Goal: Check status: Verify the current state of an ongoing process or item

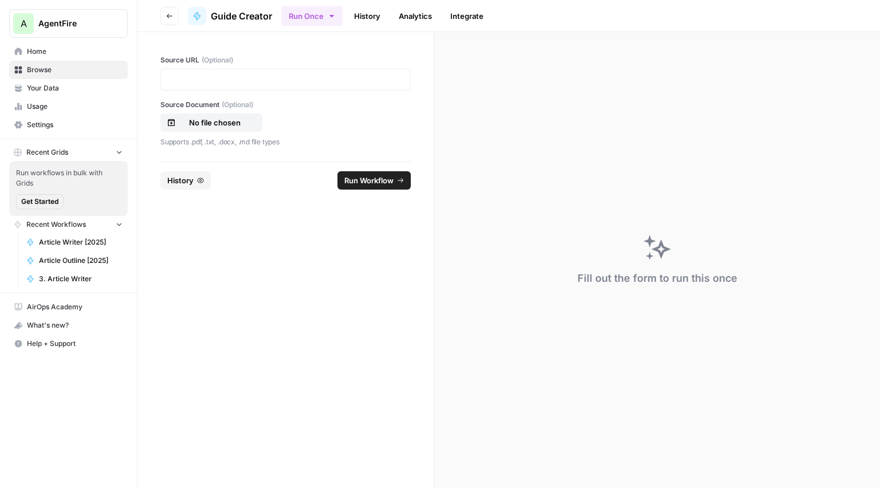
click at [363, 15] on link "History" at bounding box center [367, 16] width 40 height 18
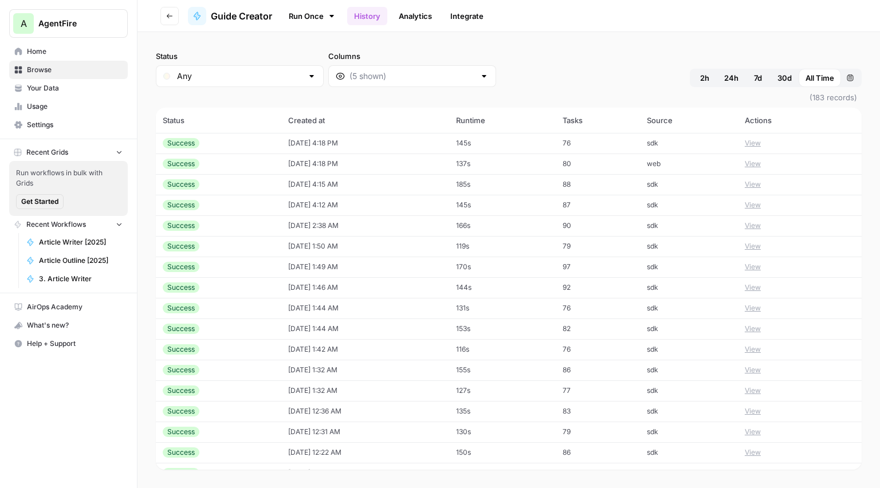
click at [62, 68] on span "Browse" at bounding box center [75, 70] width 96 height 10
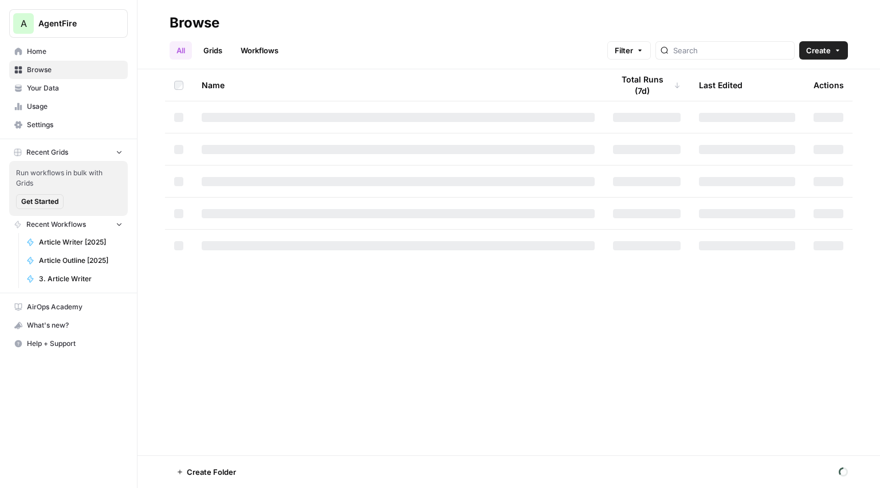
click at [46, 92] on span "Your Data" at bounding box center [75, 88] width 96 height 10
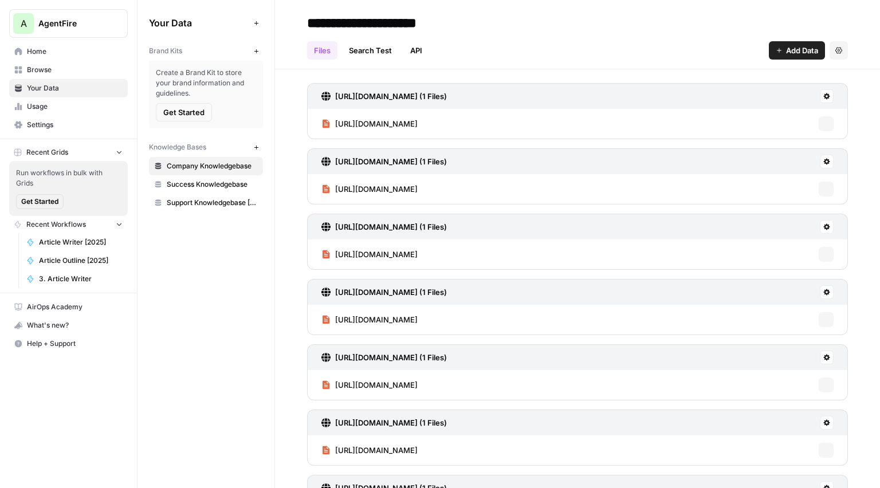
click at [37, 105] on span "Usage" at bounding box center [75, 106] width 96 height 10
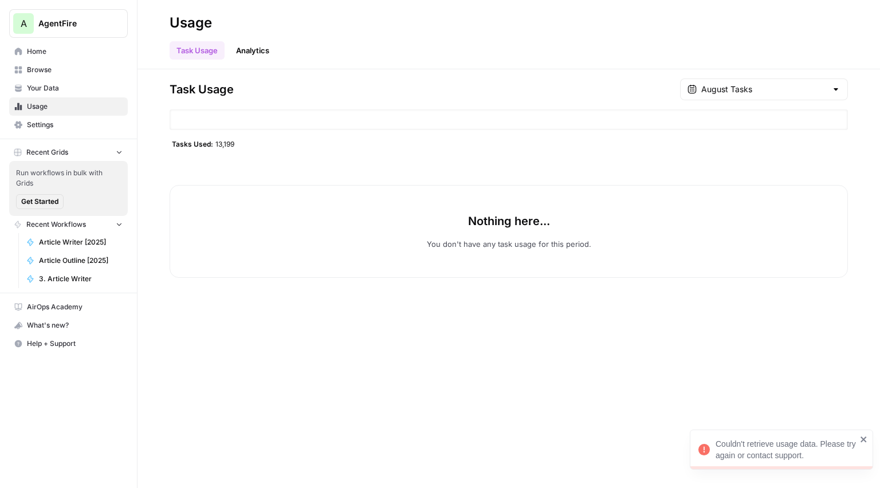
click at [46, 96] on link "Your Data" at bounding box center [68, 88] width 119 height 18
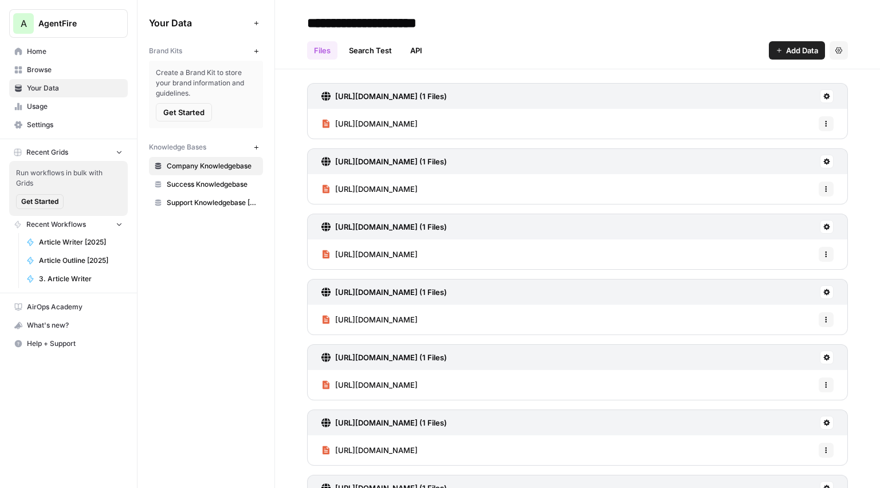
click at [46, 101] on span "Usage" at bounding box center [75, 106] width 96 height 10
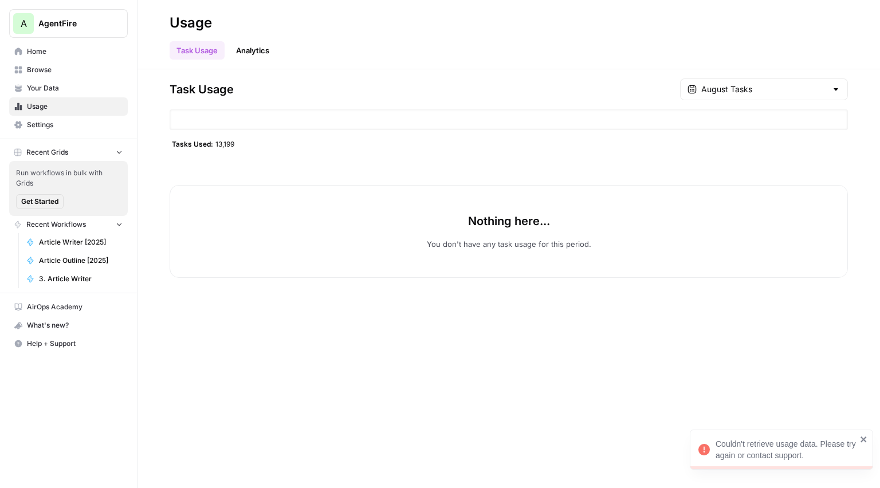
click at [60, 54] on span "Home" at bounding box center [75, 51] width 96 height 10
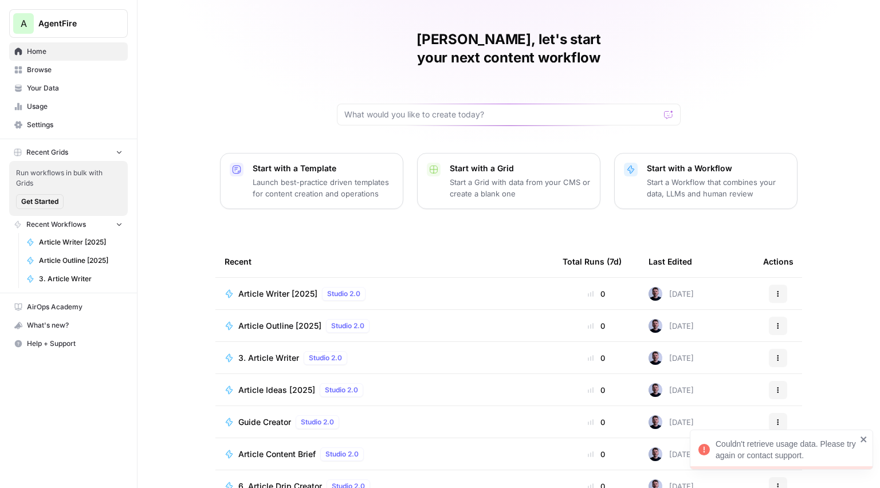
scroll to position [38, 0]
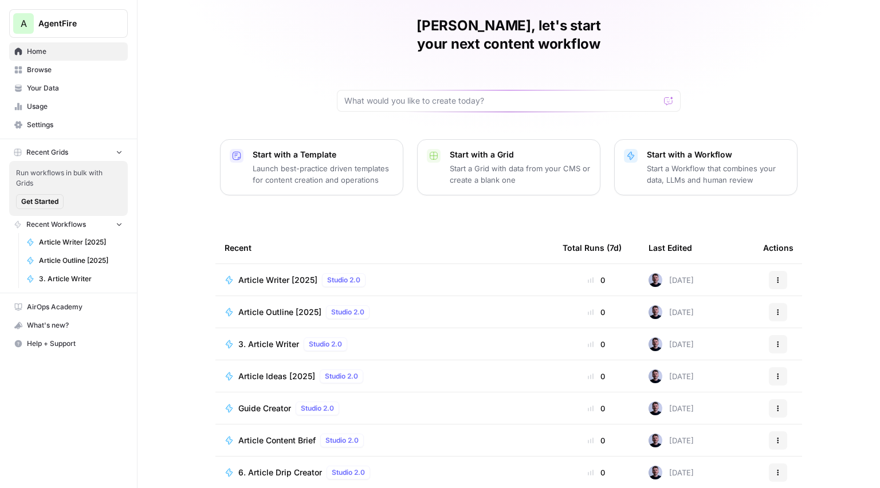
click at [292, 274] on span "Article Writer [2025]" at bounding box center [277, 279] width 79 height 11
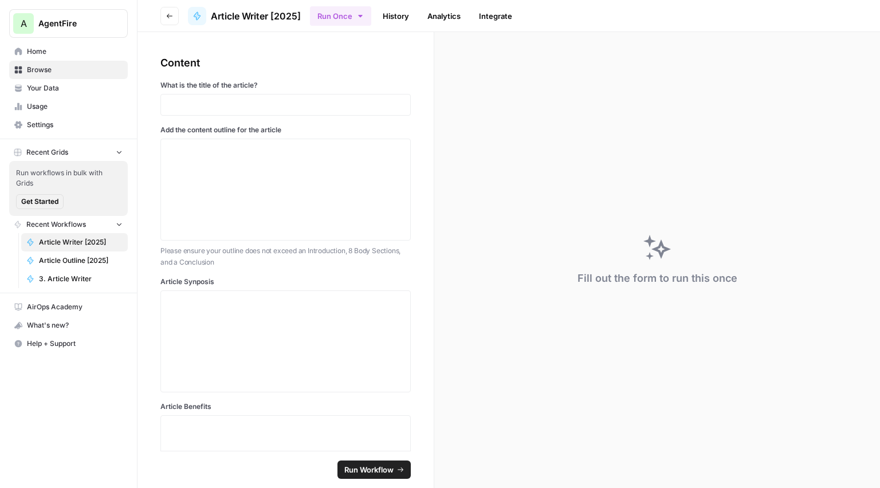
click at [401, 14] on link "History" at bounding box center [396, 16] width 40 height 18
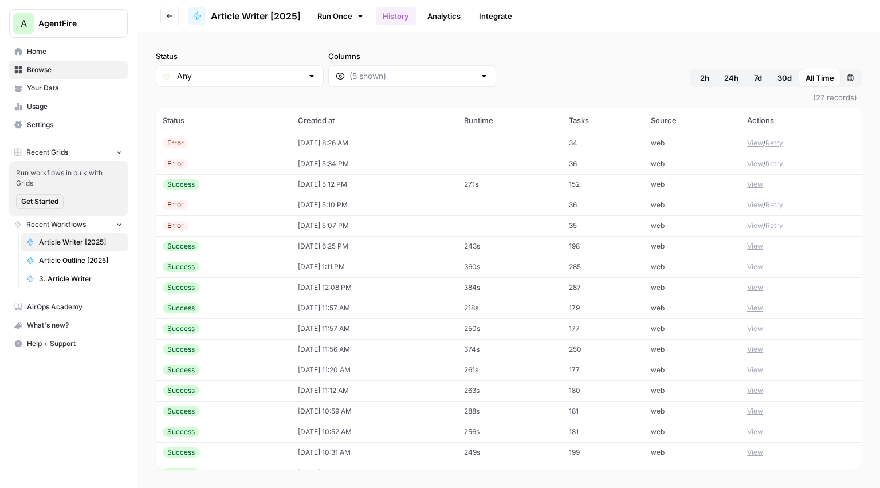
click at [310, 148] on td "[DATE] 8:26 AM" at bounding box center [374, 143] width 166 height 21
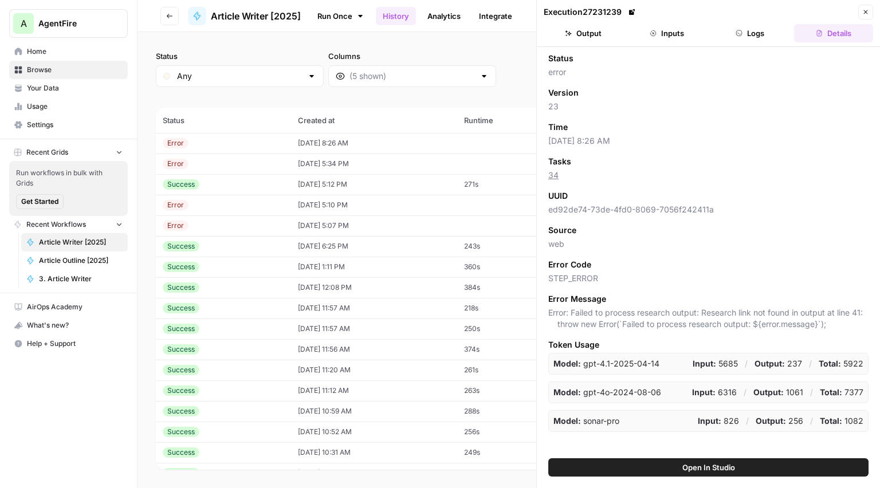
click at [71, 274] on span "3. Article Writer" at bounding box center [81, 279] width 84 height 10
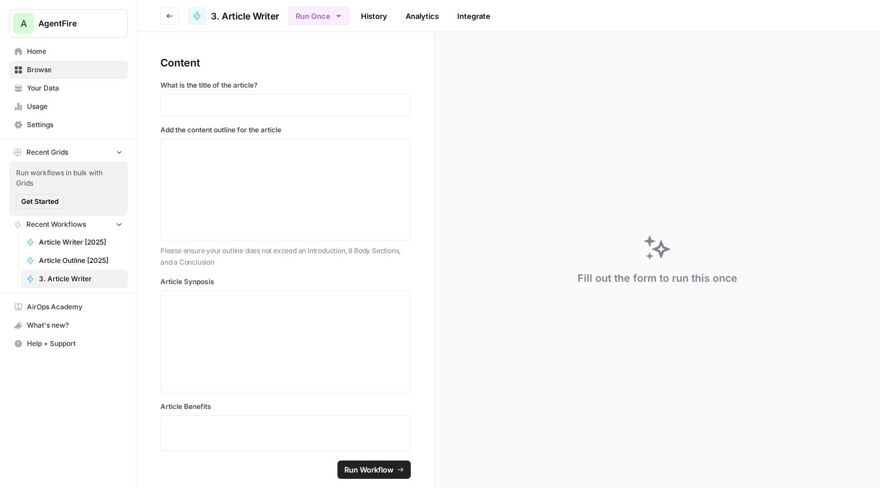
click at [373, 9] on link "History" at bounding box center [374, 16] width 40 height 18
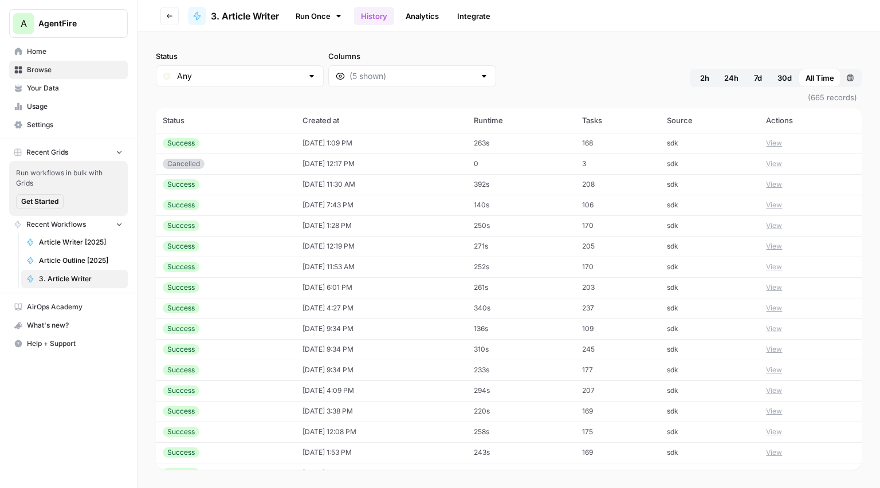
click at [322, 165] on td "[DATE] 12:17 PM" at bounding box center [381, 163] width 171 height 21
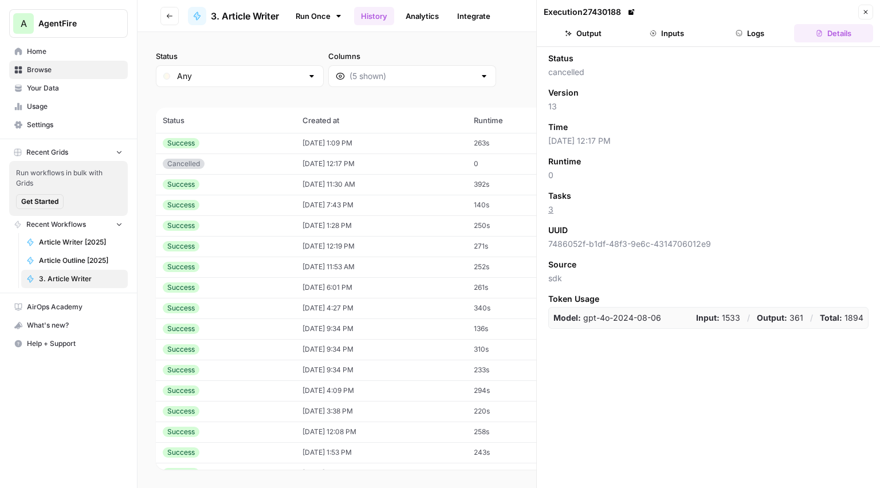
click at [729, 38] on button "Logs" at bounding box center [750, 33] width 79 height 18
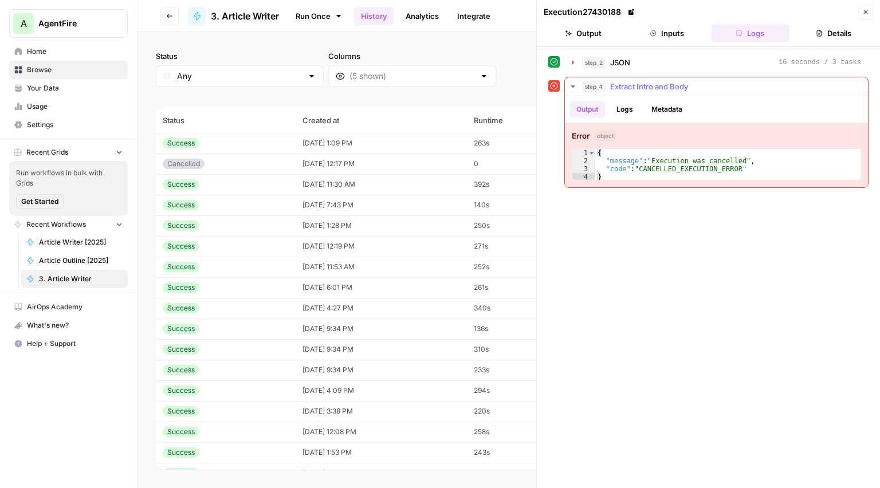
type textarea "**********"
click at [690, 168] on div "{ "message" : "Execution was cancelled" , "code" : "CANCELLED_EXECUTION_ERROR" }" at bounding box center [728, 173] width 266 height 48
click at [660, 62] on div "step_2 JSON 16 seconds / 3 tasks" at bounding box center [721, 62] width 279 height 11
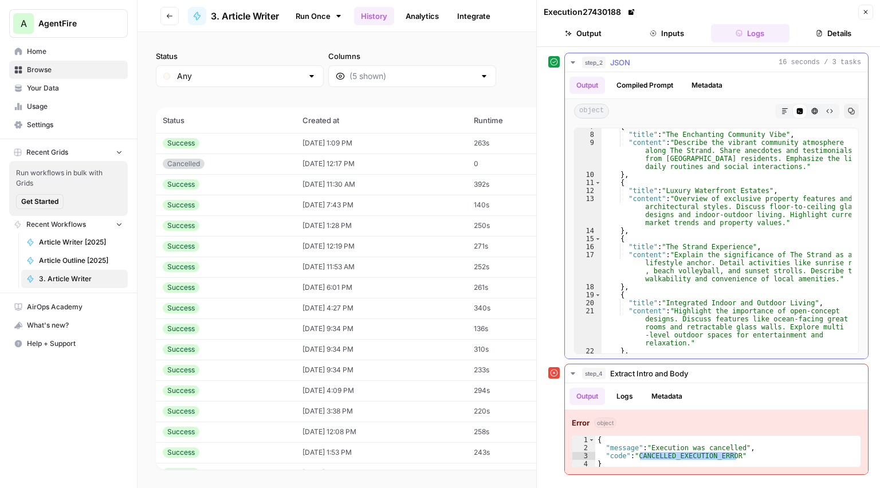
scroll to position [50, 0]
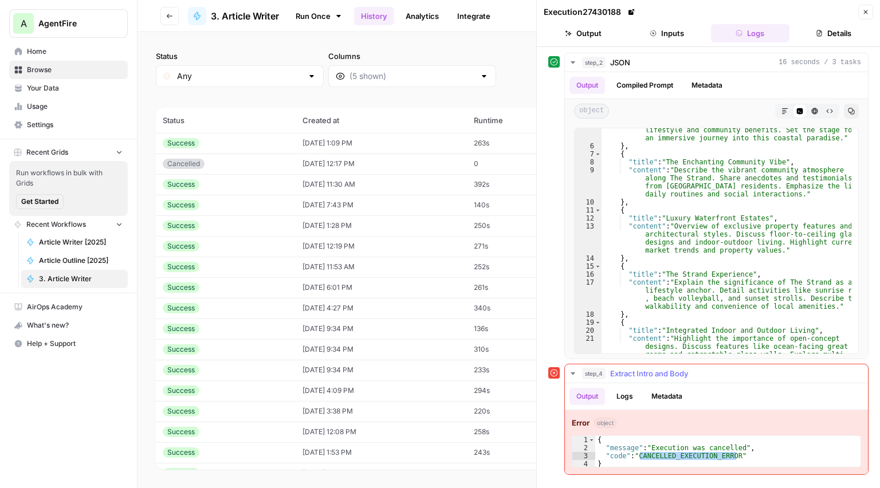
click at [627, 395] on button "Logs" at bounding box center [624, 396] width 30 height 17
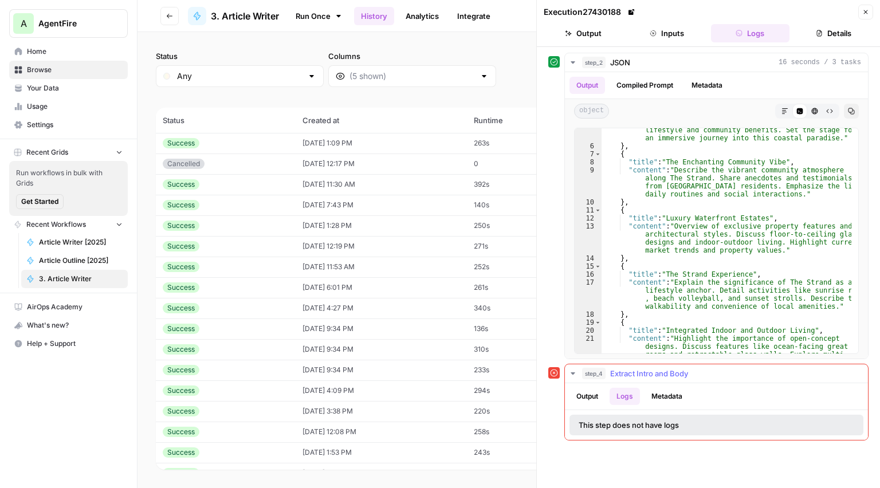
click at [667, 396] on button "Metadata" at bounding box center [666, 396] width 45 height 17
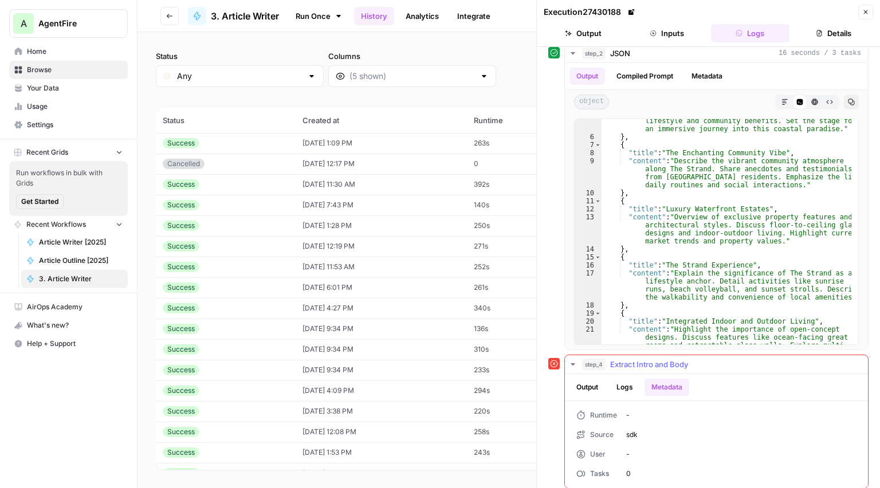
scroll to position [14, 0]
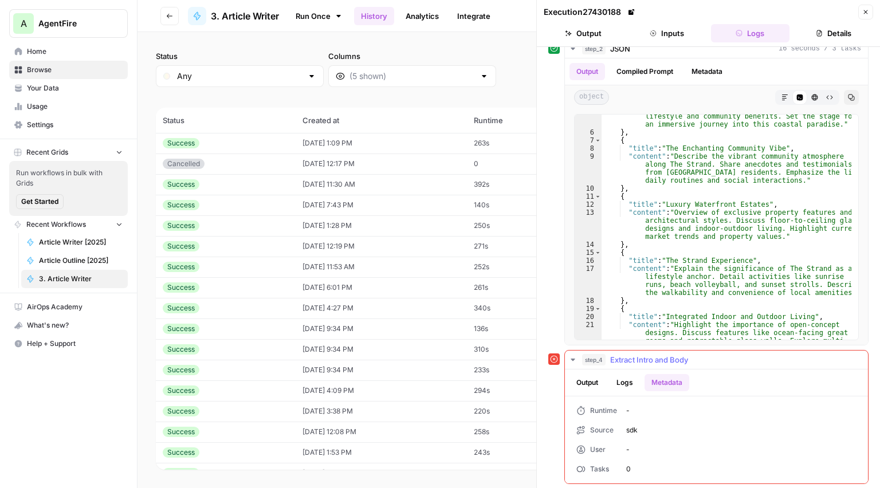
click at [584, 381] on button "Output" at bounding box center [587, 382] width 36 height 17
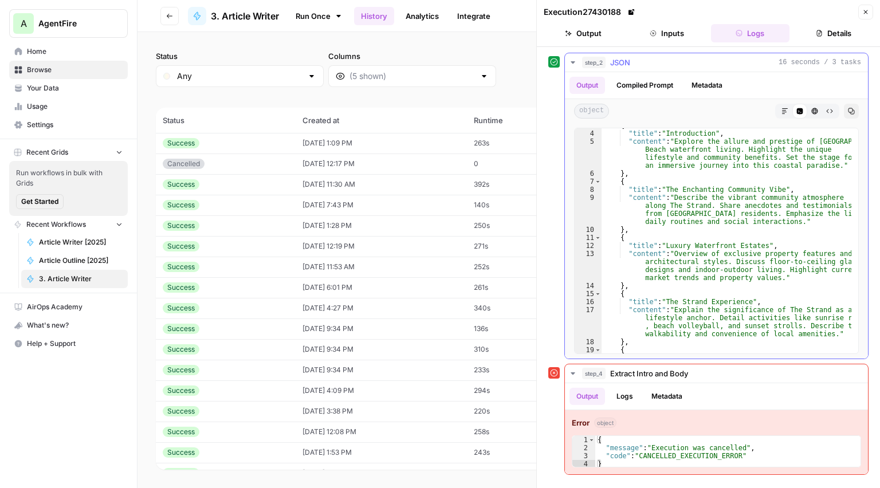
scroll to position [0, 0]
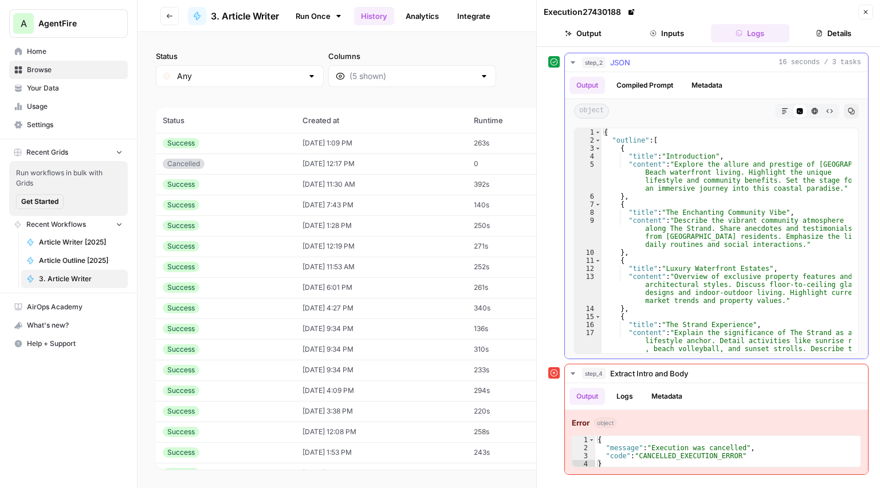
click at [647, 95] on div "Output Compiled Prompt Metadata" at bounding box center [716, 85] width 303 height 26
click at [645, 88] on button "Compiled Prompt" at bounding box center [644, 85] width 70 height 17
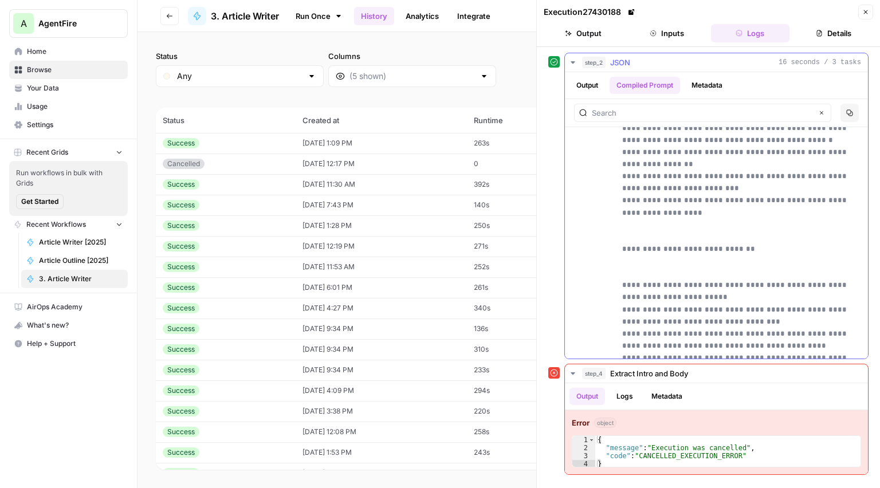
scroll to position [779, 0]
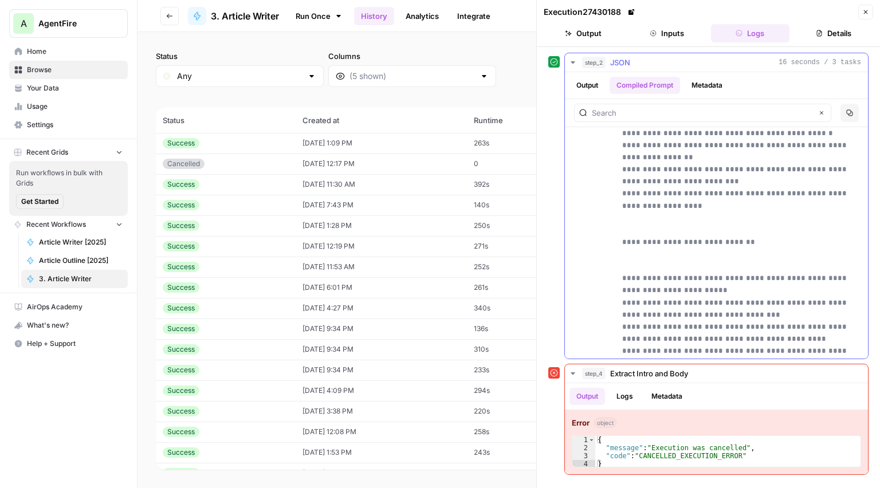
click at [703, 90] on button "Metadata" at bounding box center [706, 85] width 45 height 17
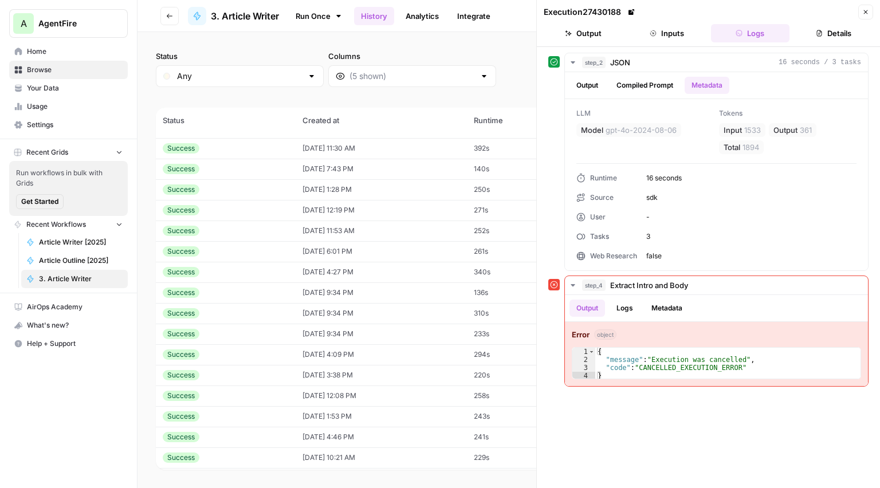
scroll to position [0, 0]
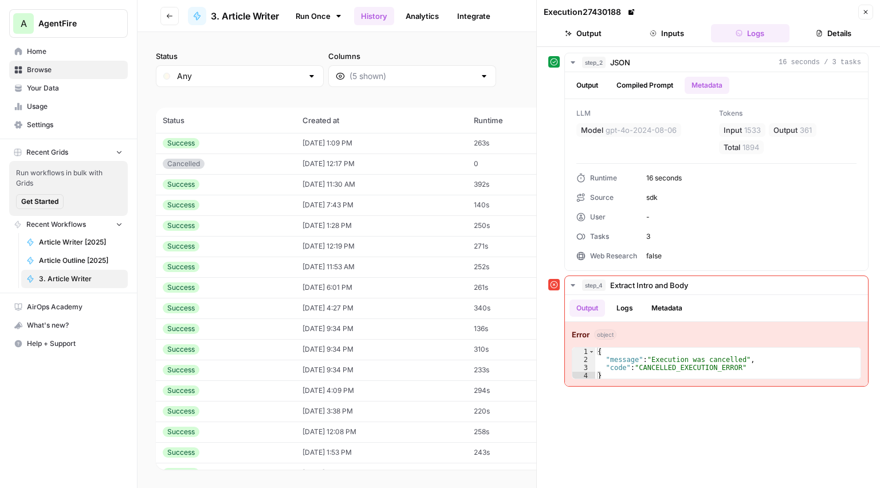
click at [667, 34] on button "Inputs" at bounding box center [666, 33] width 79 height 18
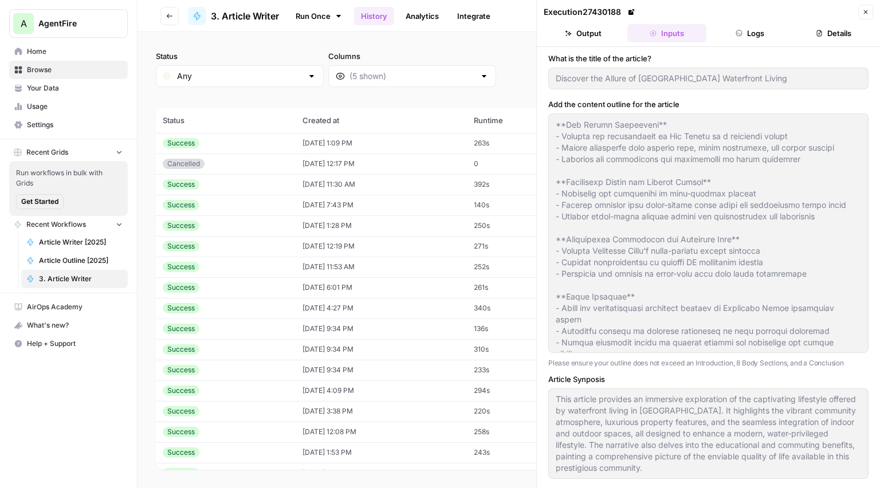
click at [585, 25] on button "Output" at bounding box center [583, 33] width 79 height 18
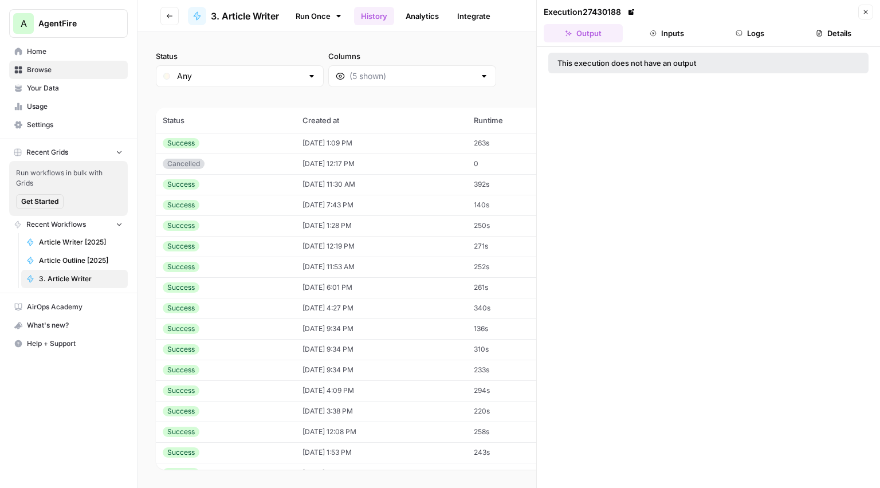
click at [828, 34] on button "Details" at bounding box center [833, 33] width 79 height 18
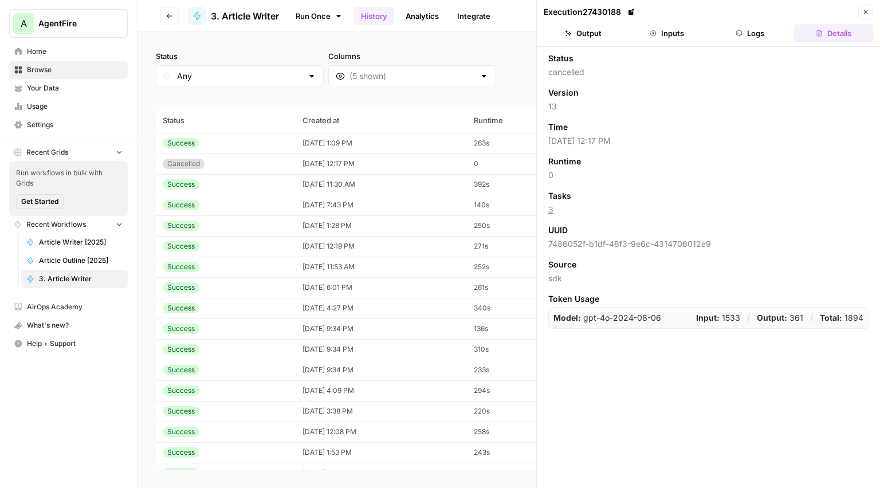
click at [744, 34] on button "Logs" at bounding box center [750, 33] width 79 height 18
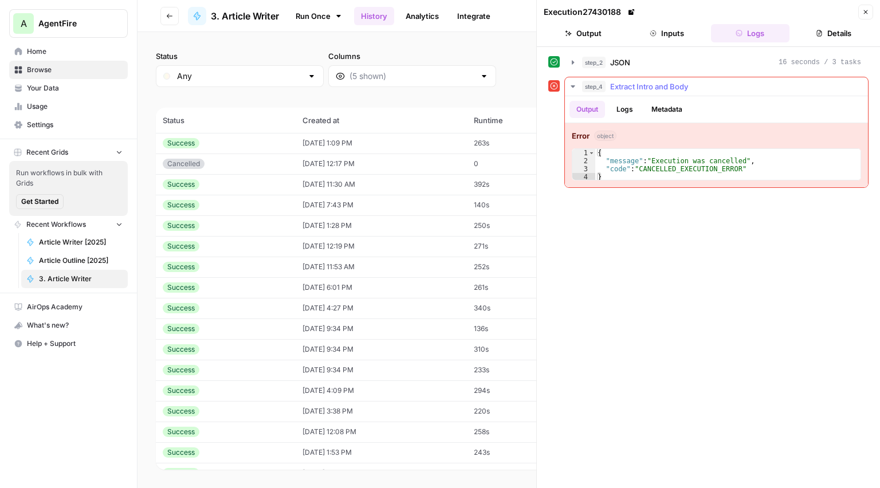
click at [621, 107] on button "Logs" at bounding box center [624, 109] width 30 height 17
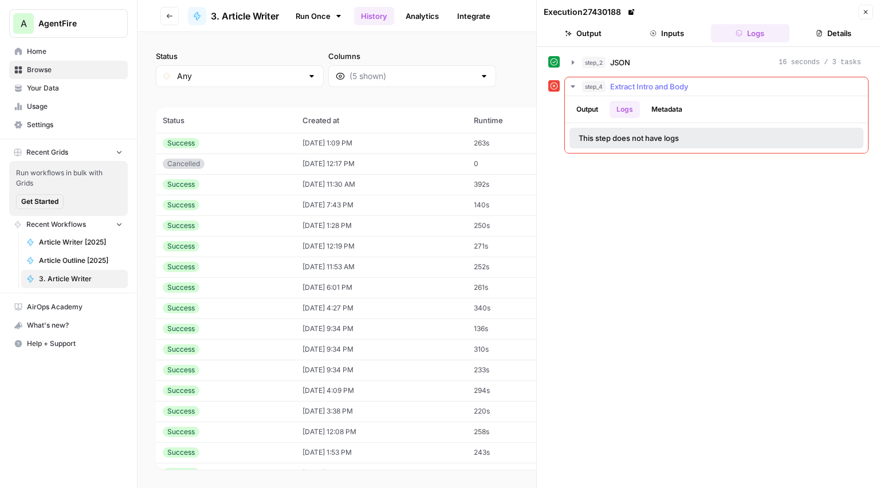
click at [655, 106] on button "Metadata" at bounding box center [666, 109] width 45 height 17
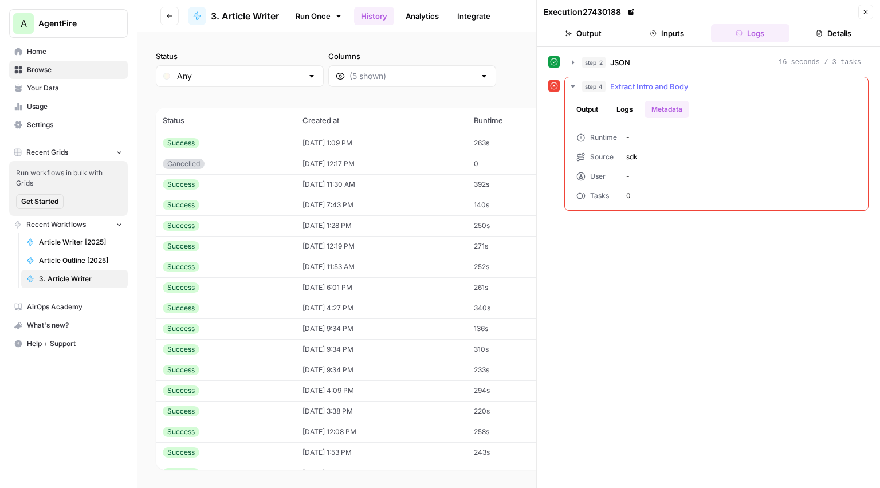
click at [581, 107] on button "Output" at bounding box center [587, 109] width 36 height 17
